Goal: Information Seeking & Learning: Learn about a topic

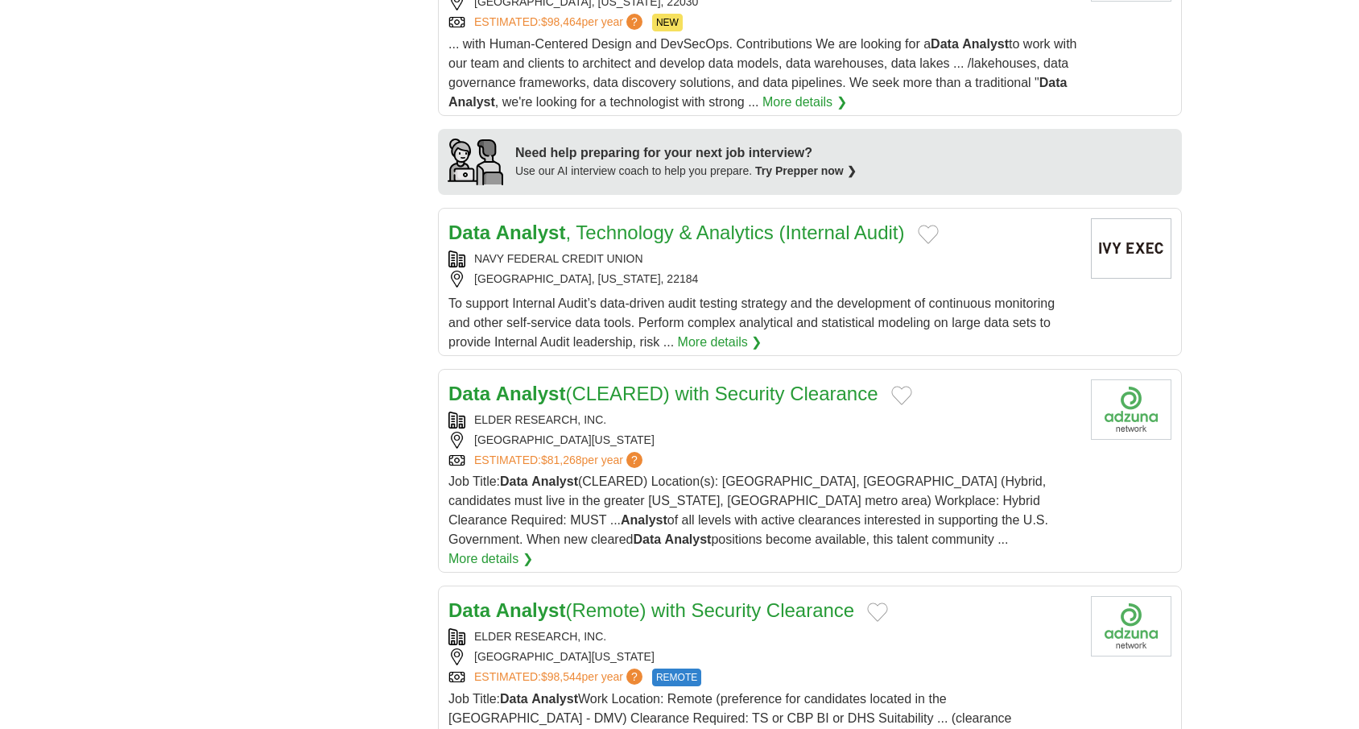
scroll to position [1355, 0]
click at [689, 270] on div "[GEOGRAPHIC_DATA], [US_STATE], 22184" at bounding box center [764, 278] width 630 height 17
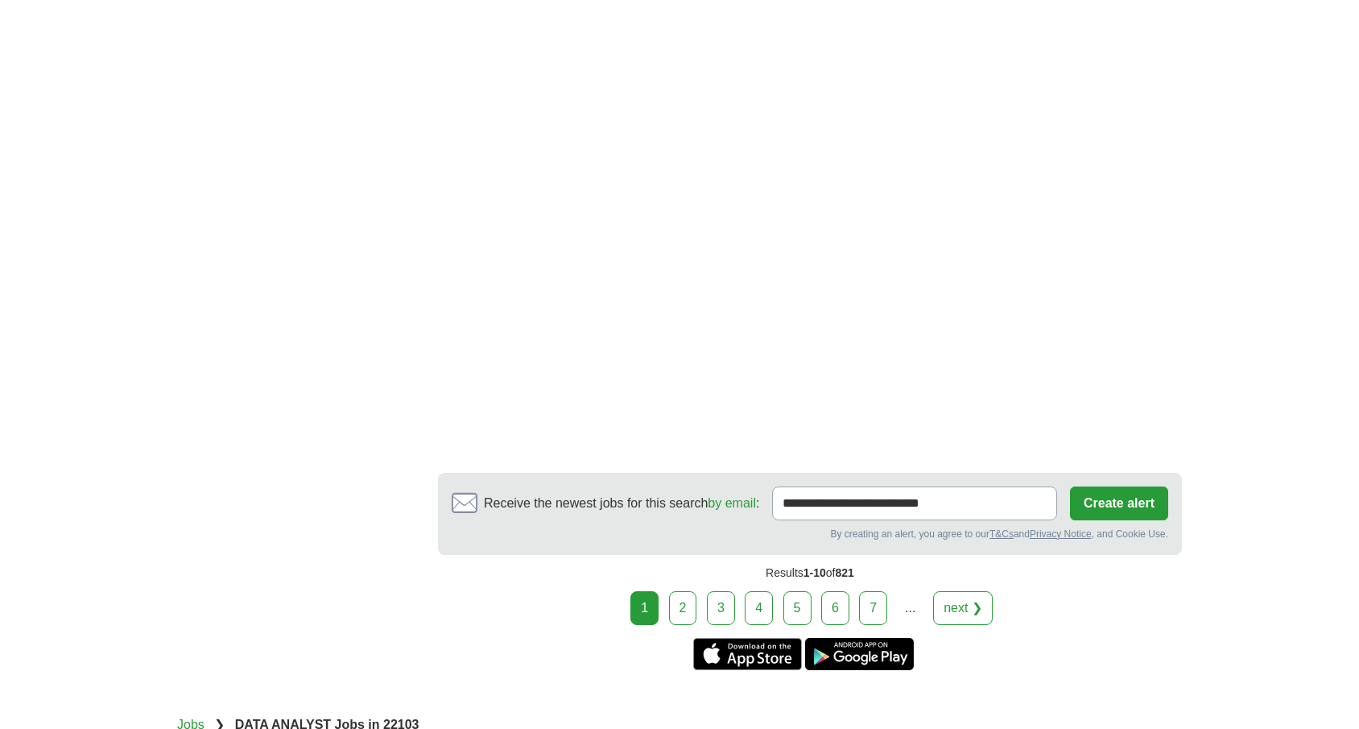
scroll to position [2479, 0]
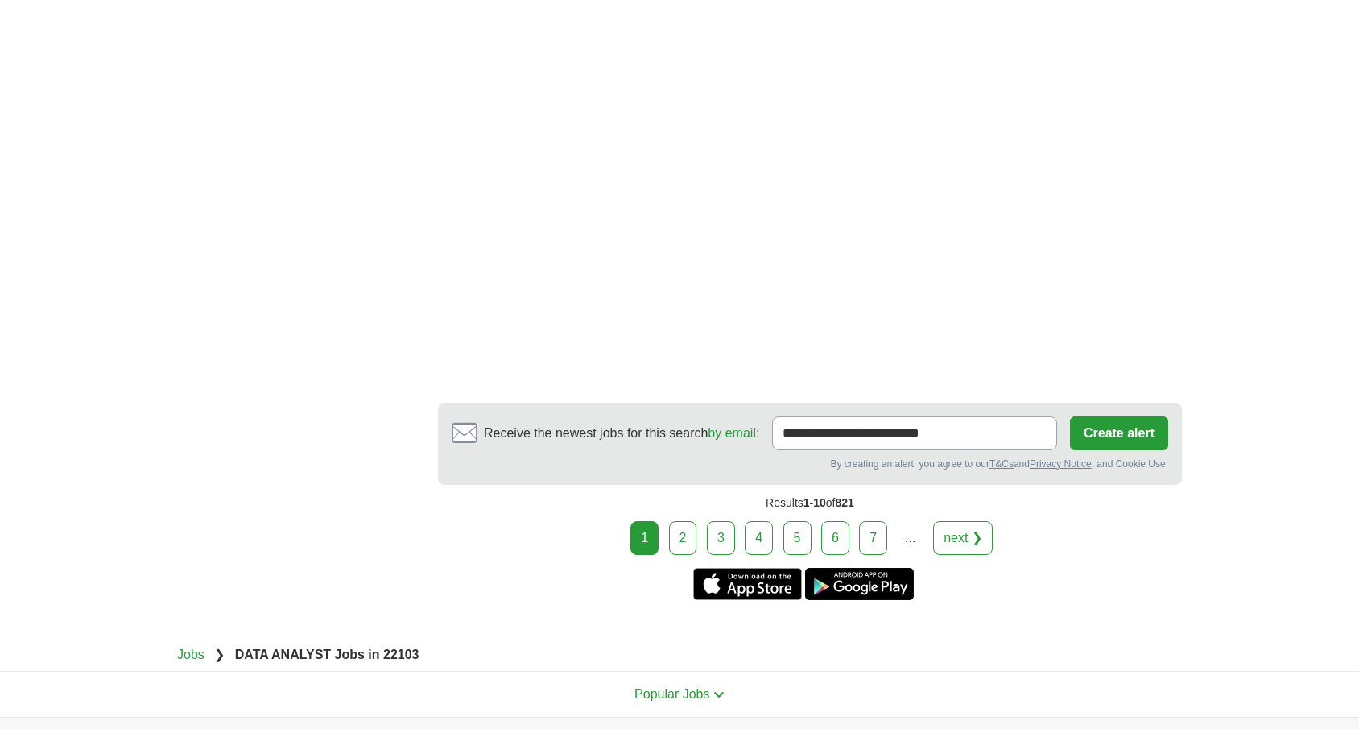
click at [684, 521] on link "2" at bounding box center [683, 538] width 28 height 34
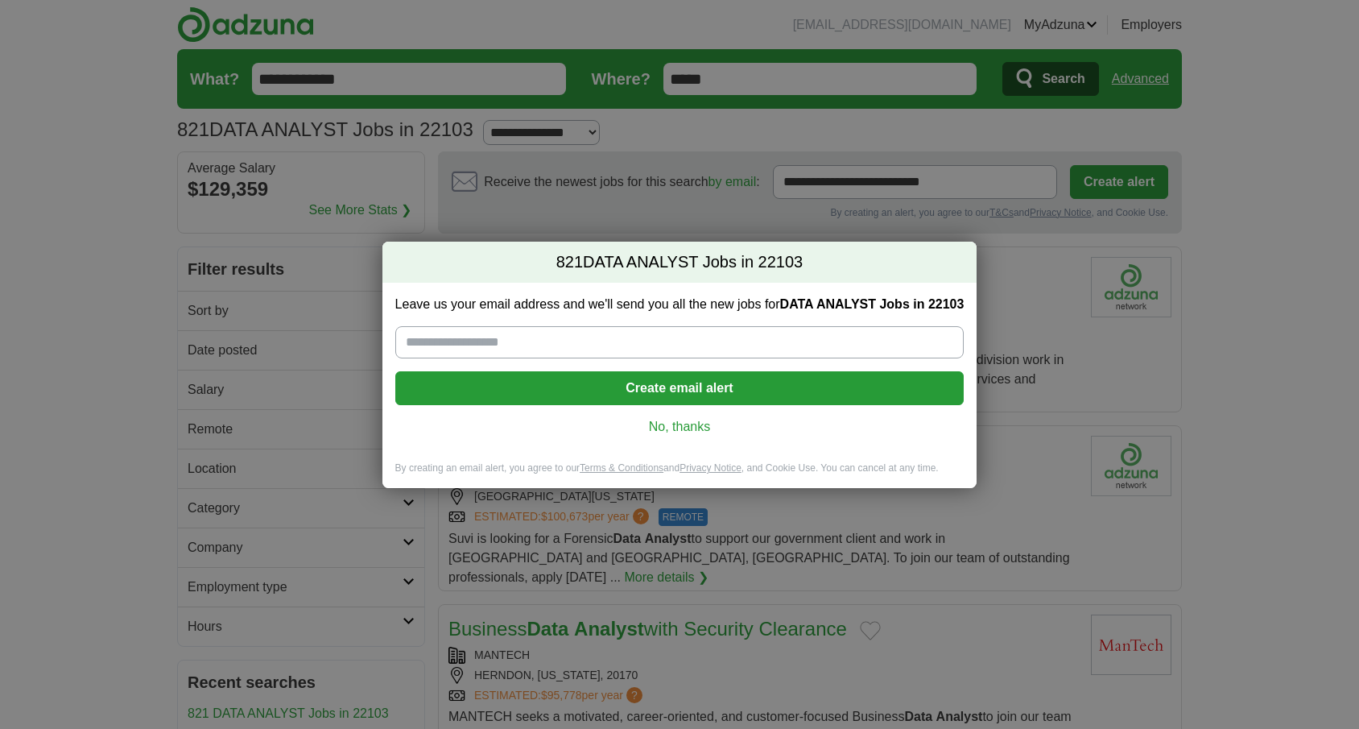
click at [689, 433] on link "No, thanks" at bounding box center [680, 427] width 544 height 18
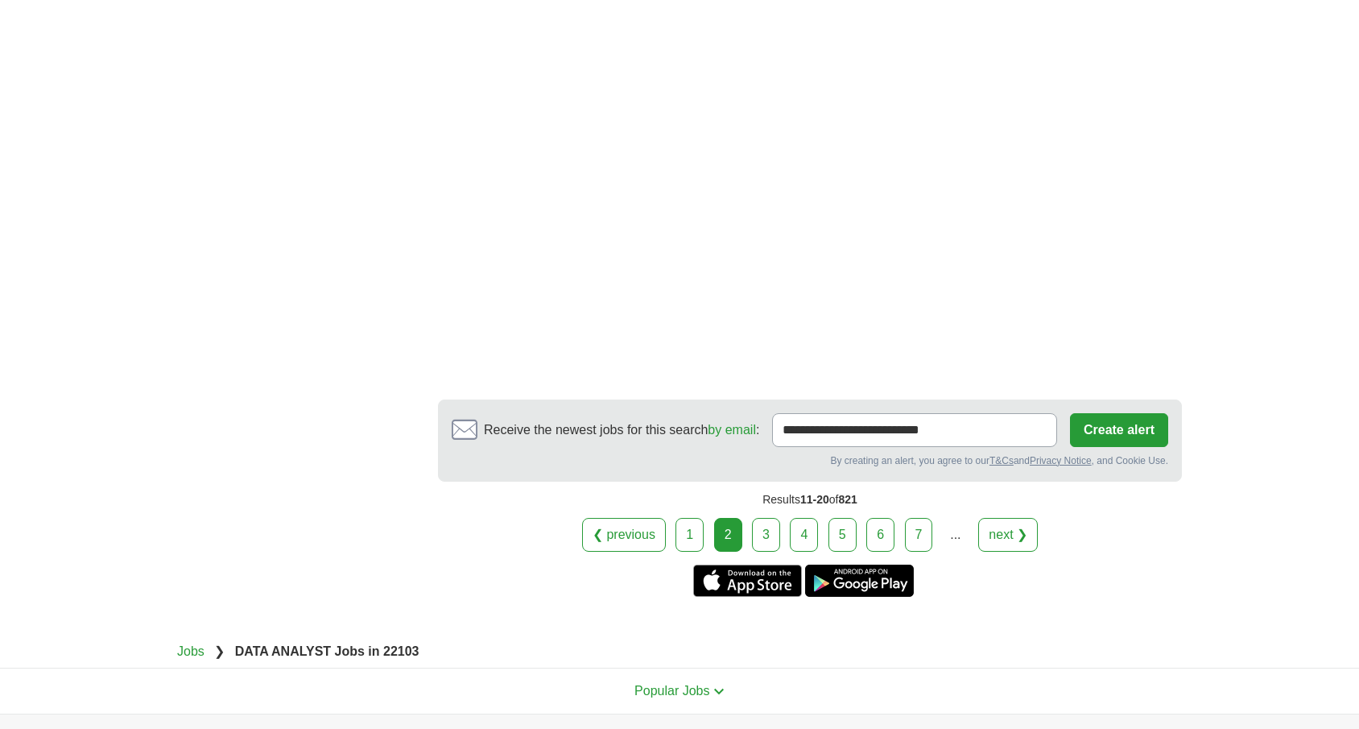
scroll to position [2586, 0]
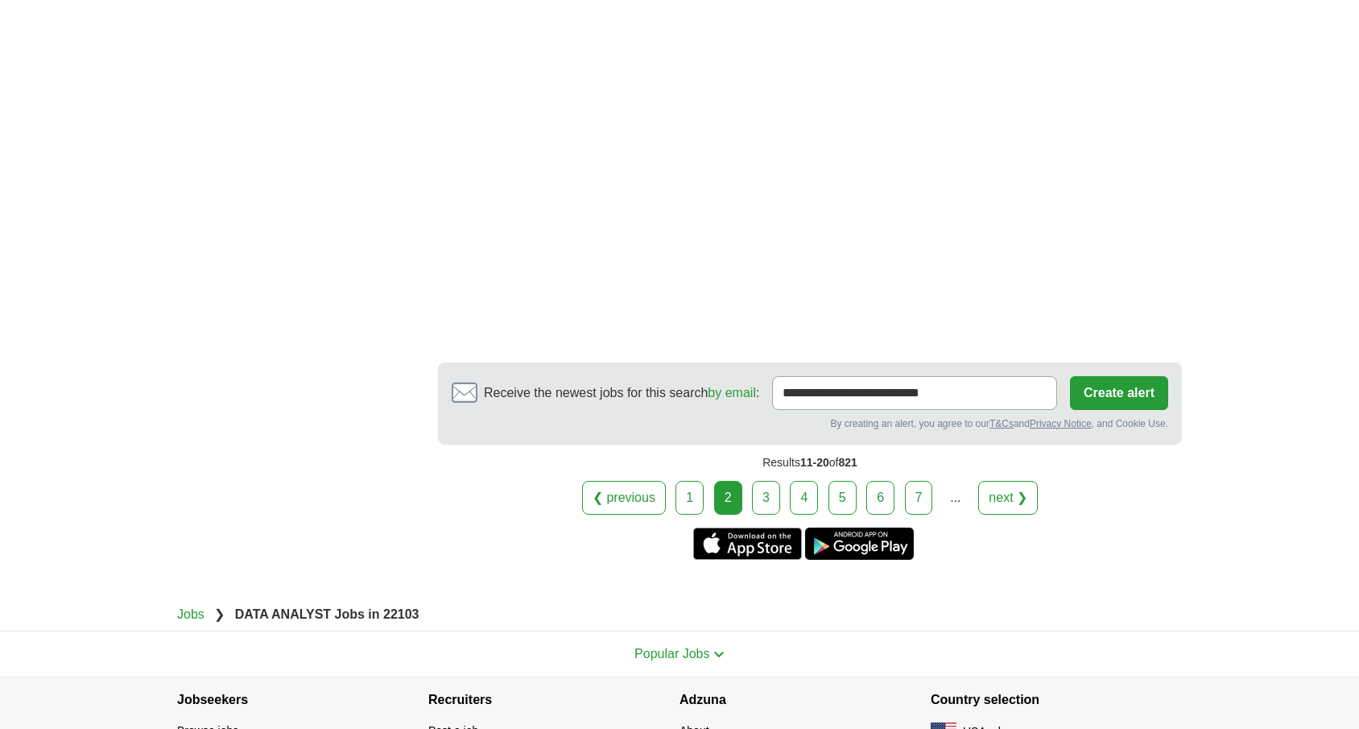
click at [766, 481] on link "3" at bounding box center [766, 498] width 28 height 34
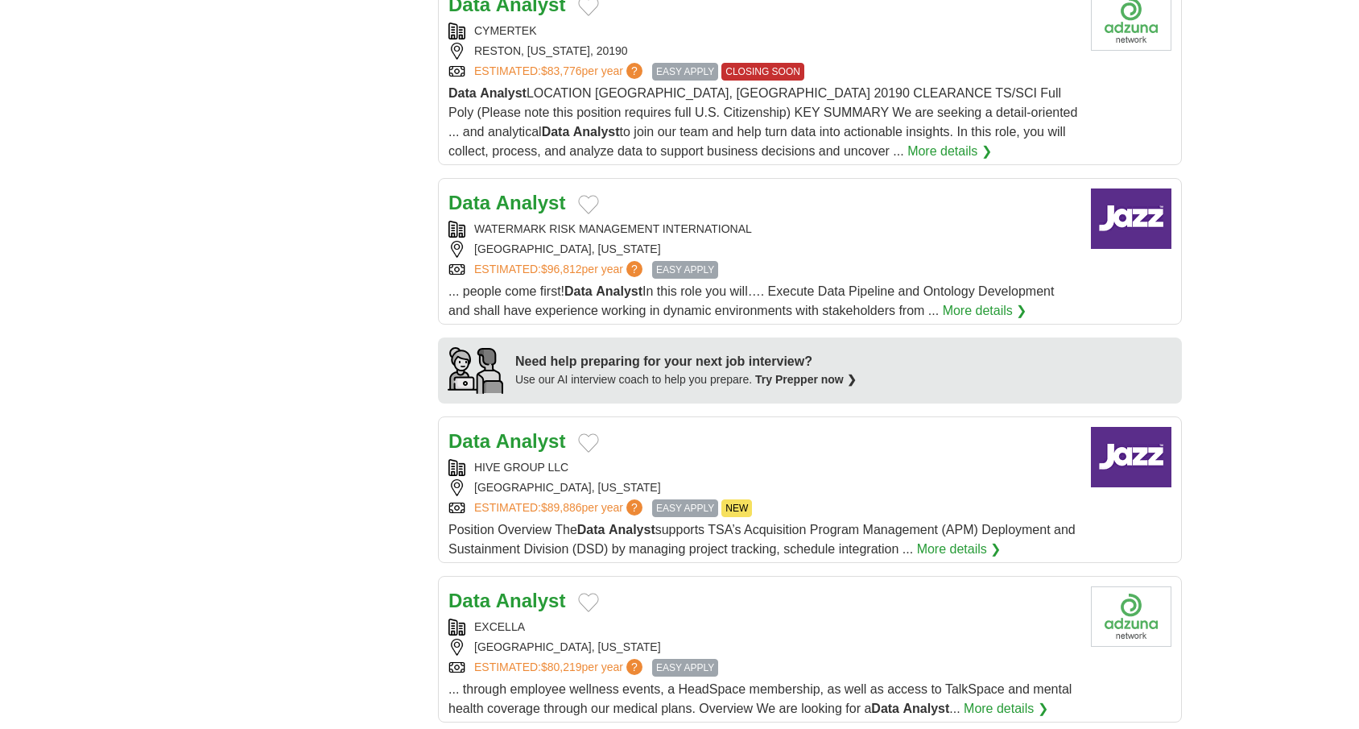
scroll to position [1106, 0]
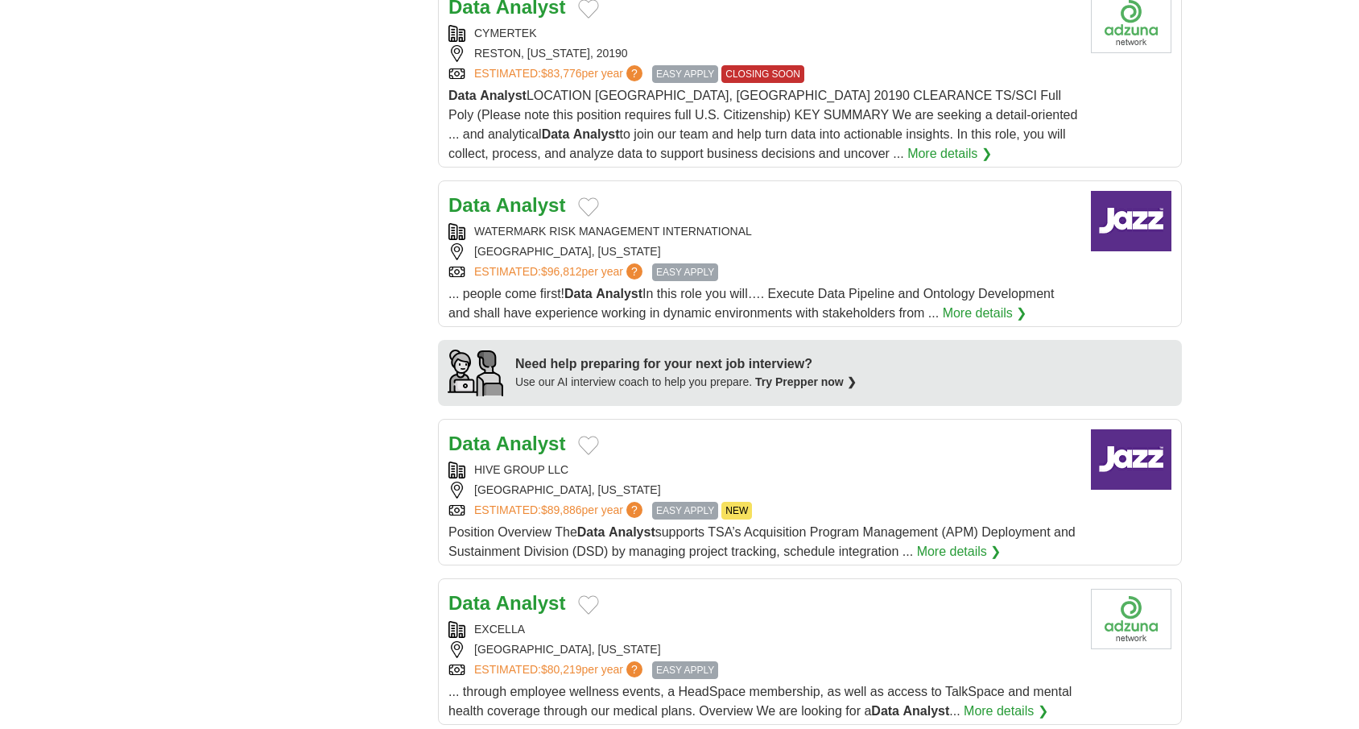
click at [774, 203] on div "Data Analyst" at bounding box center [764, 205] width 630 height 29
